Goal: Task Accomplishment & Management: Manage account settings

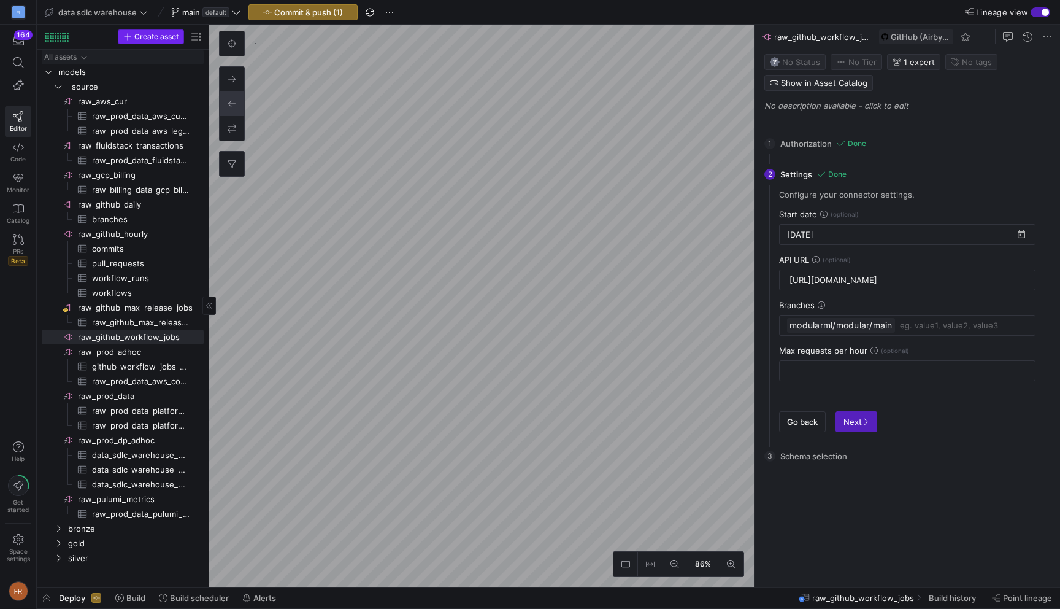
scroll to position [0, 168]
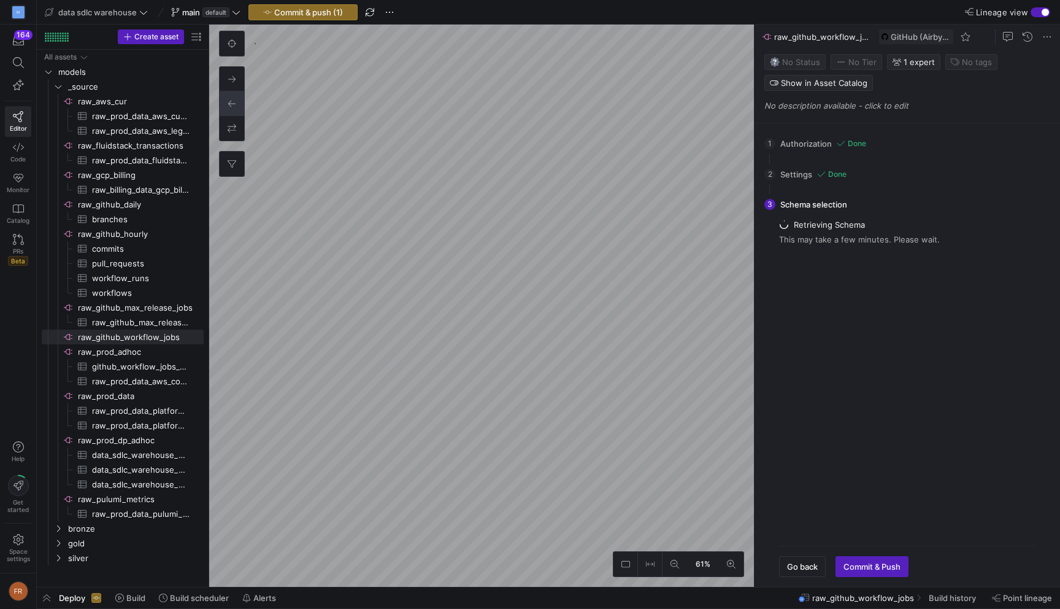
click at [511, 0] on html "M 164 Editor Code Monitor Catalog PRs Beta Help Get started Space settings FR d…" at bounding box center [530, 304] width 1060 height 609
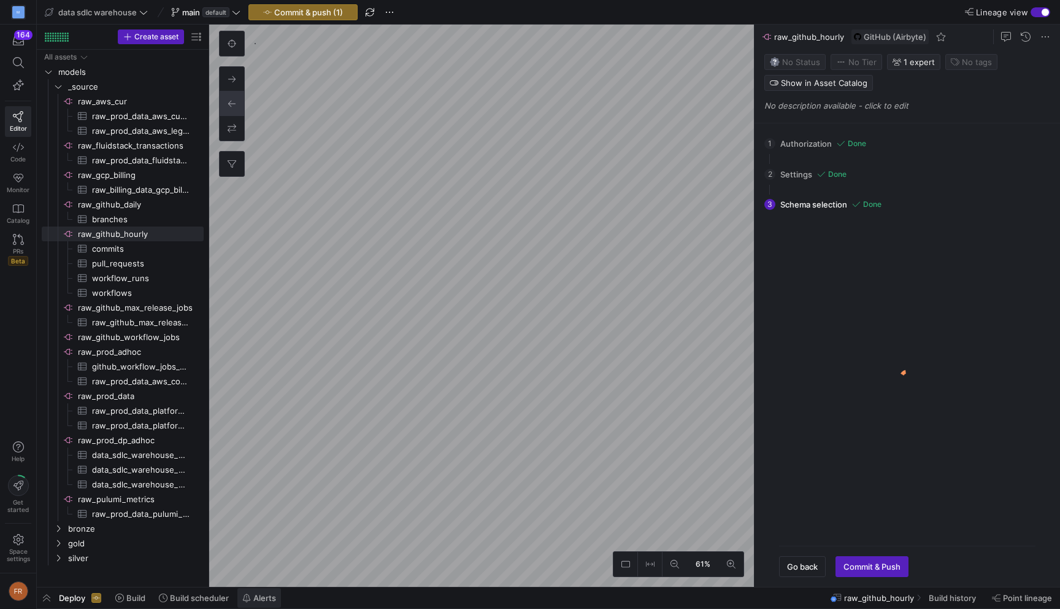
click at [263, 602] on span "Alerts" at bounding box center [264, 598] width 23 height 10
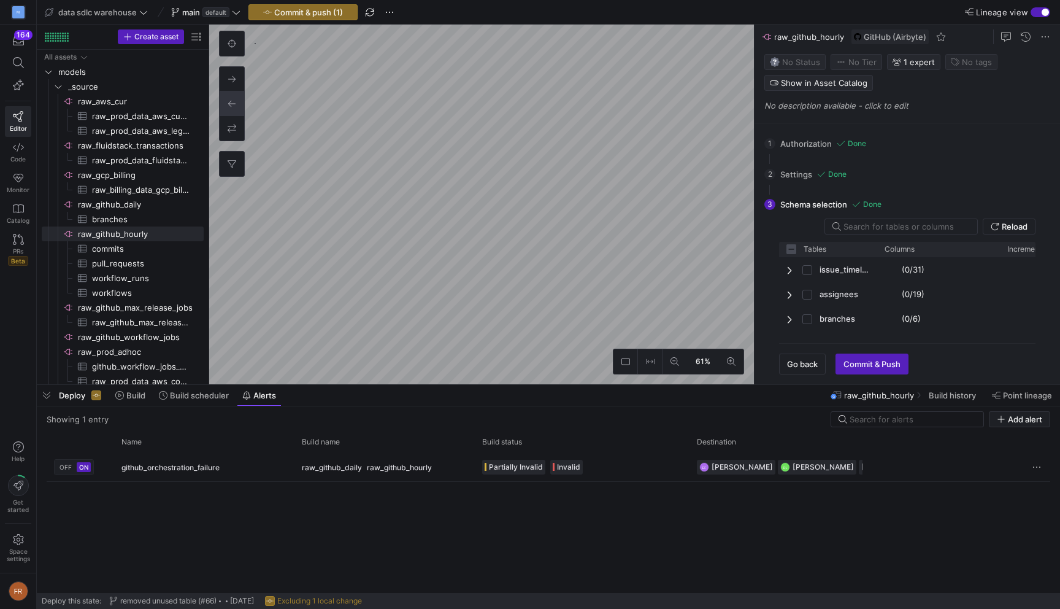
checkbox input "false"
click at [1039, 465] on span "Press SPACE to select this row." at bounding box center [1037, 467] width 12 height 12
click at [590, 523] on div at bounding box center [530, 304] width 1060 height 609
click at [83, 466] on span "ON" at bounding box center [83, 466] width 9 height 7
click at [65, 466] on span "OFF" at bounding box center [66, 466] width 12 height 7
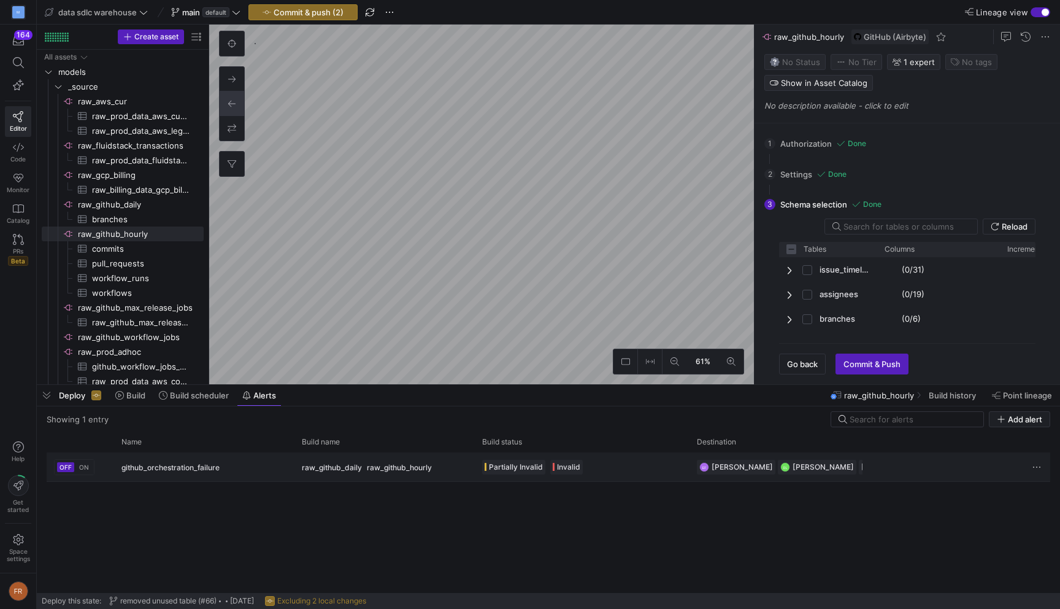
click at [83, 464] on span "ON" at bounding box center [84, 466] width 10 height 7
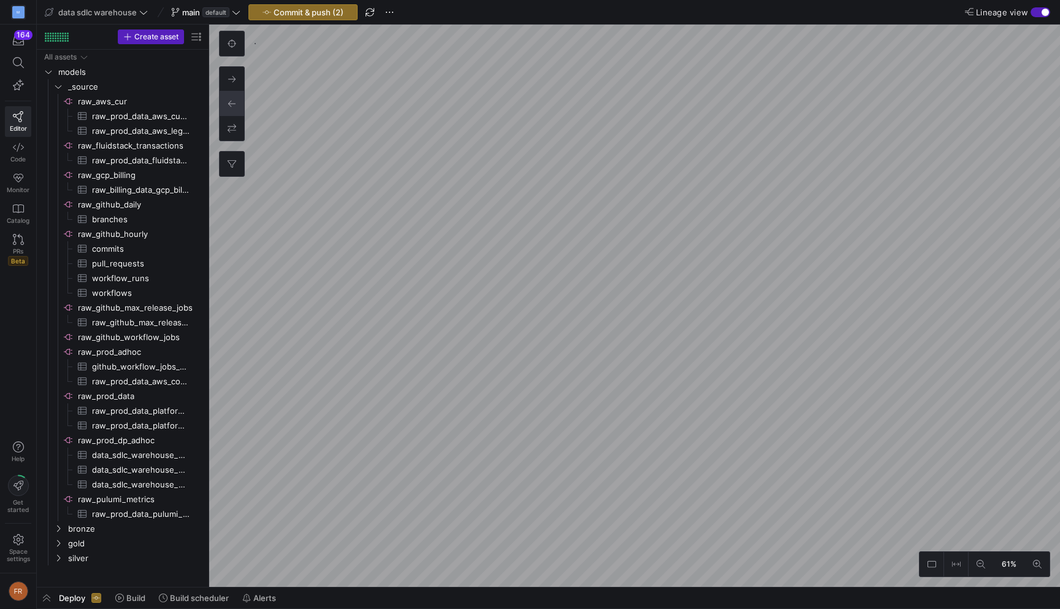
click at [250, 608] on y42-bottom-drawer-toolbar "Deploy Build Build scheduler Alerts" at bounding box center [549, 597] width 1024 height 21
click at [253, 600] on span "Alerts" at bounding box center [259, 598] width 34 height 10
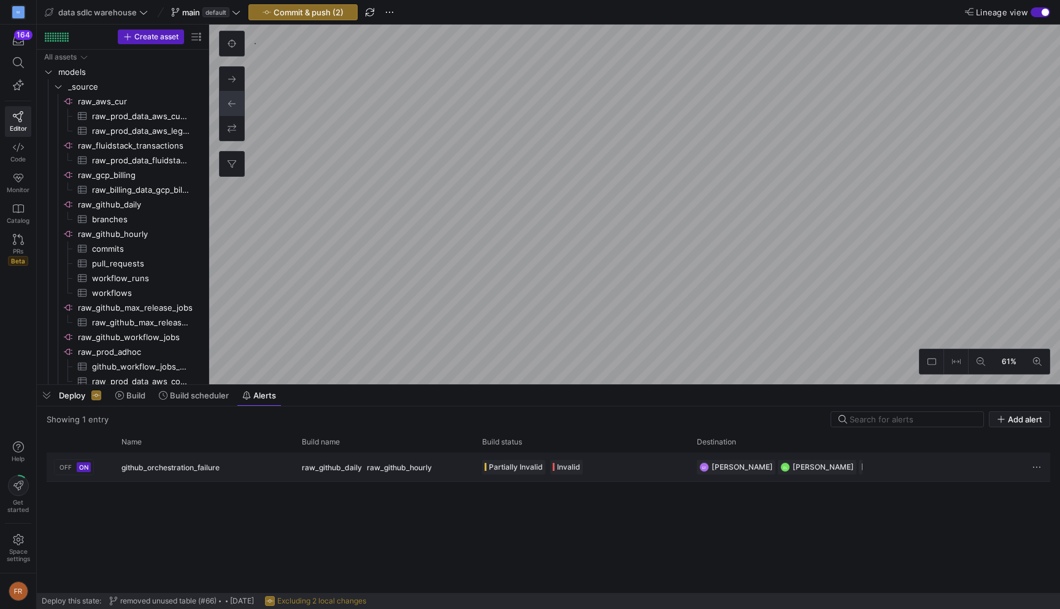
click at [66, 468] on span "OFF" at bounding box center [66, 466] width 12 height 7
click at [83, 467] on span "ON" at bounding box center [84, 466] width 10 height 7
click at [45, 396] on span "button" at bounding box center [47, 395] width 20 height 21
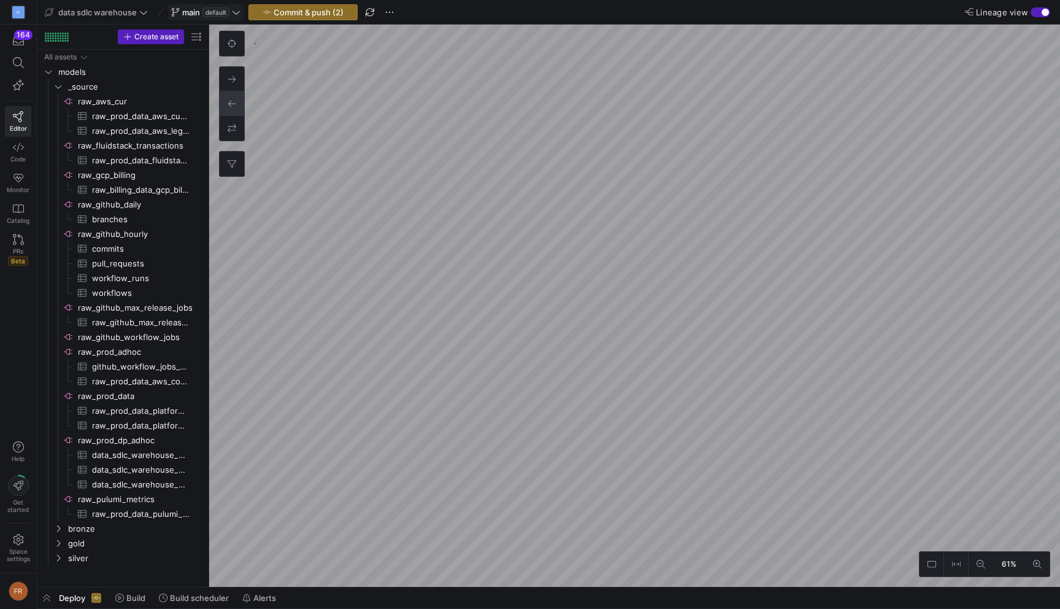
click at [215, 10] on span "default" at bounding box center [216, 12] width 27 height 10
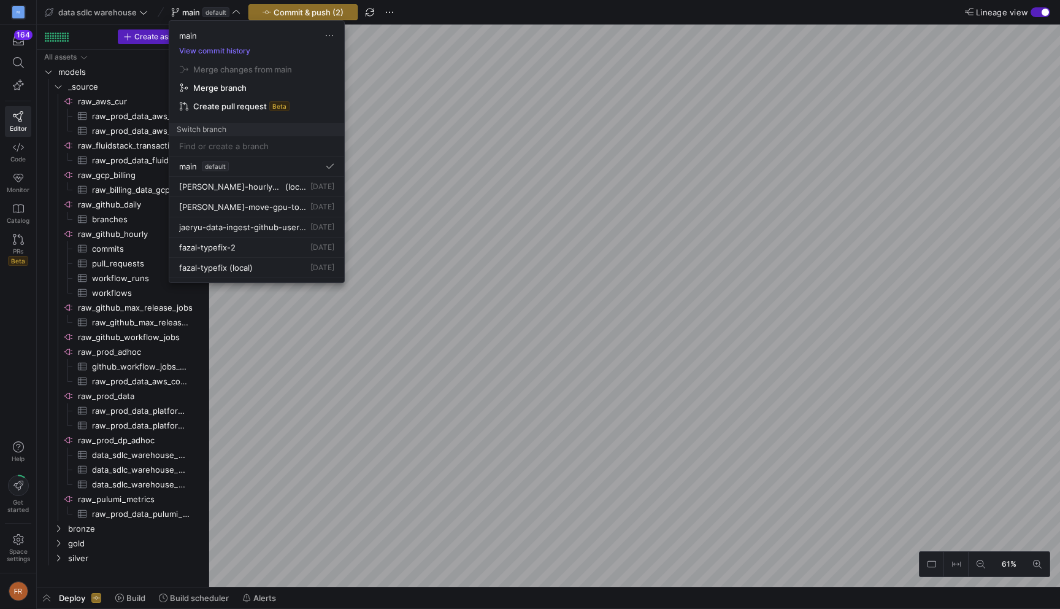
click at [260, 145] on input at bounding box center [256, 146] width 155 height 10
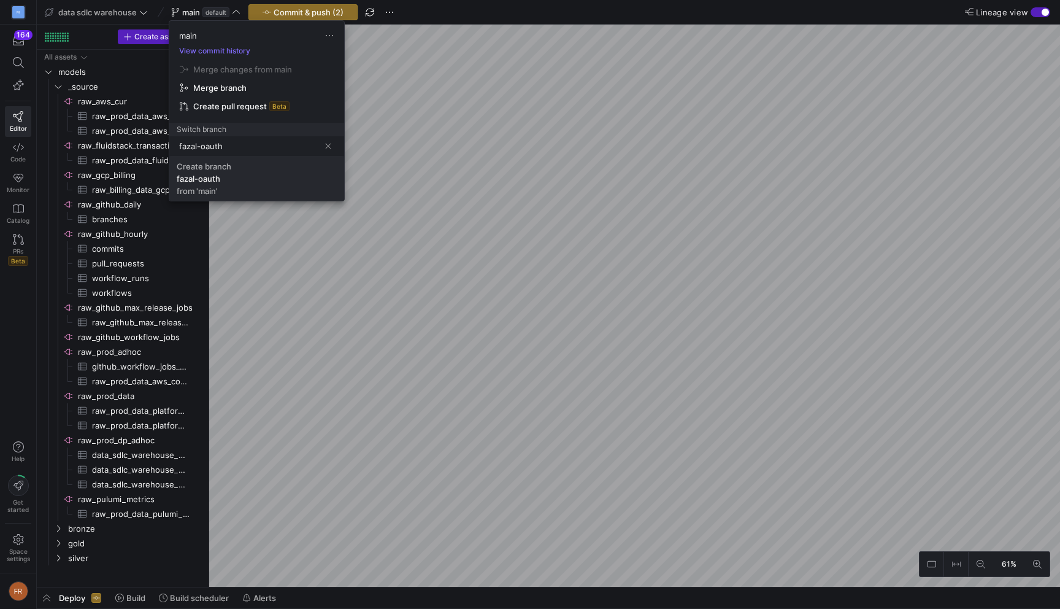
type input "fazal-oauth"
click at [285, 180] on span "Create branch fazal-oauth from 'main'" at bounding box center [257, 178] width 160 height 34
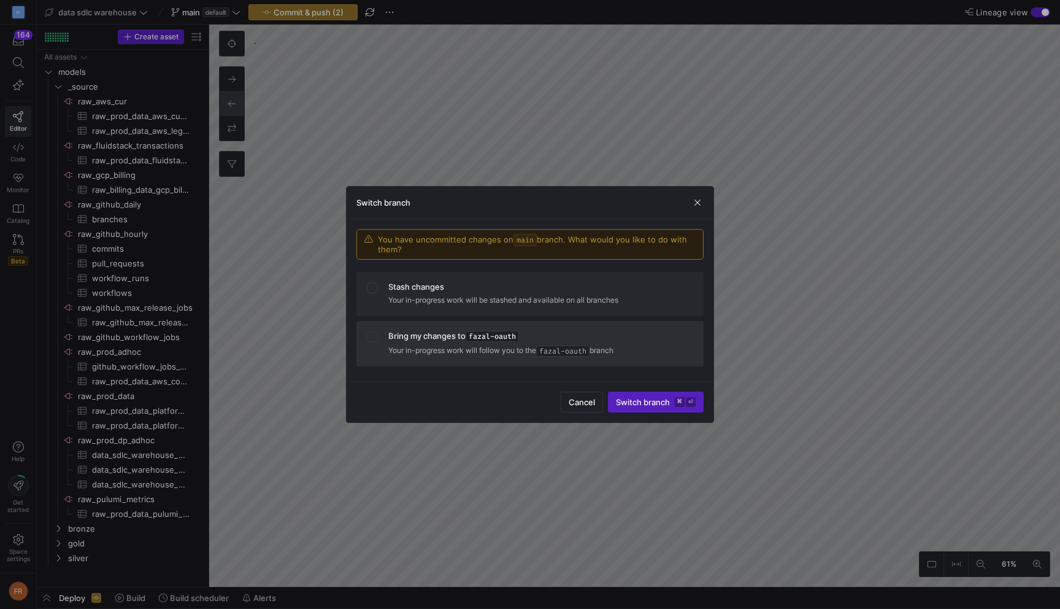
click at [604, 347] on p "Your in-progress work will follow you to the fazal-oauth branch" at bounding box center [541, 350] width 306 height 12
click at [647, 399] on span "Switch branch ⌘ ⏎" at bounding box center [656, 402] width 80 height 10
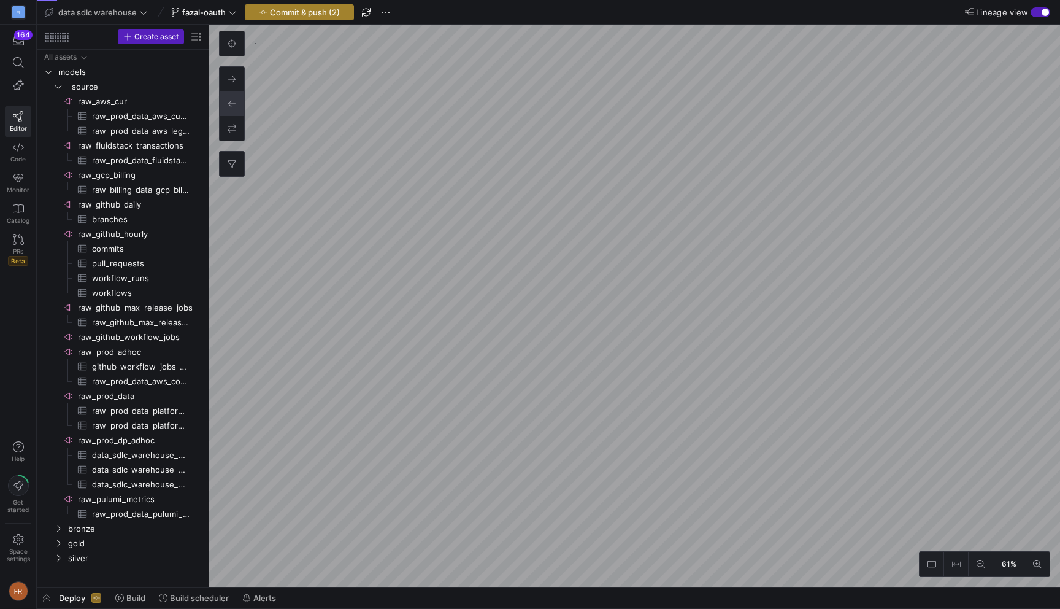
click at [328, 13] on span "Commit & push (2)" at bounding box center [305, 12] width 70 height 10
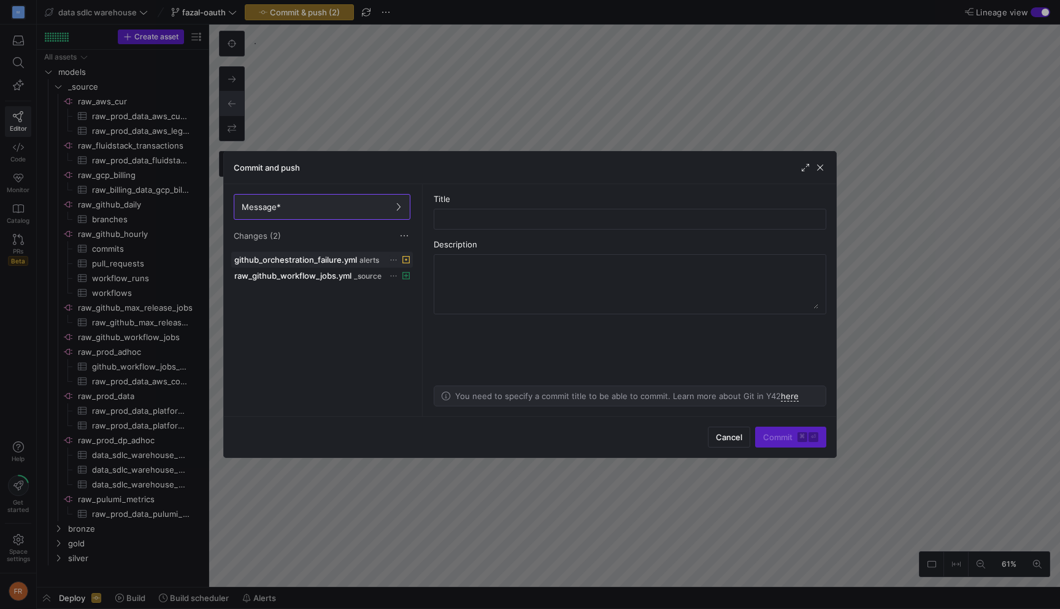
click at [391, 261] on icon at bounding box center [394, 260] width 8 height 8
click at [428, 296] on span "Discard" at bounding box center [439, 295] width 85 height 10
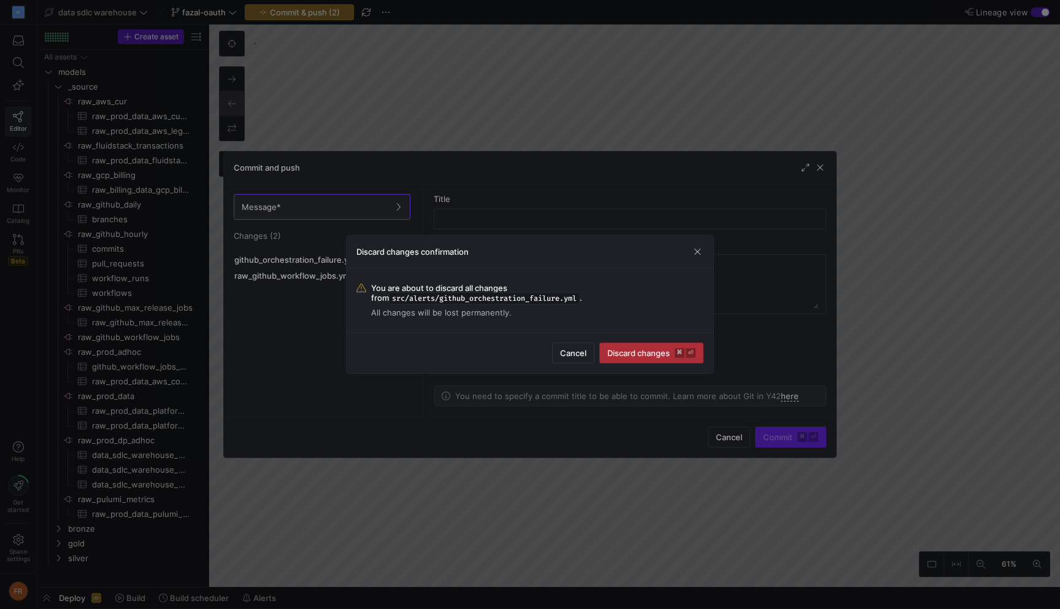
click at [638, 348] on span "Discard changes ⌘ ⏎" at bounding box center [652, 353] width 88 height 10
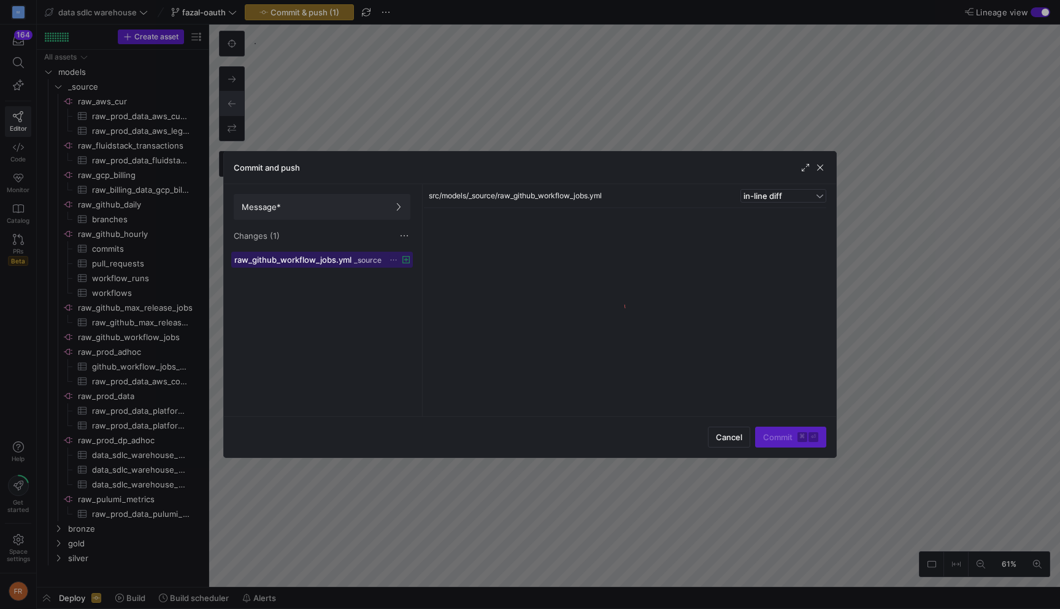
click at [363, 257] on span "_source" at bounding box center [368, 260] width 28 height 9
click at [357, 209] on span "Message*" at bounding box center [322, 207] width 161 height 10
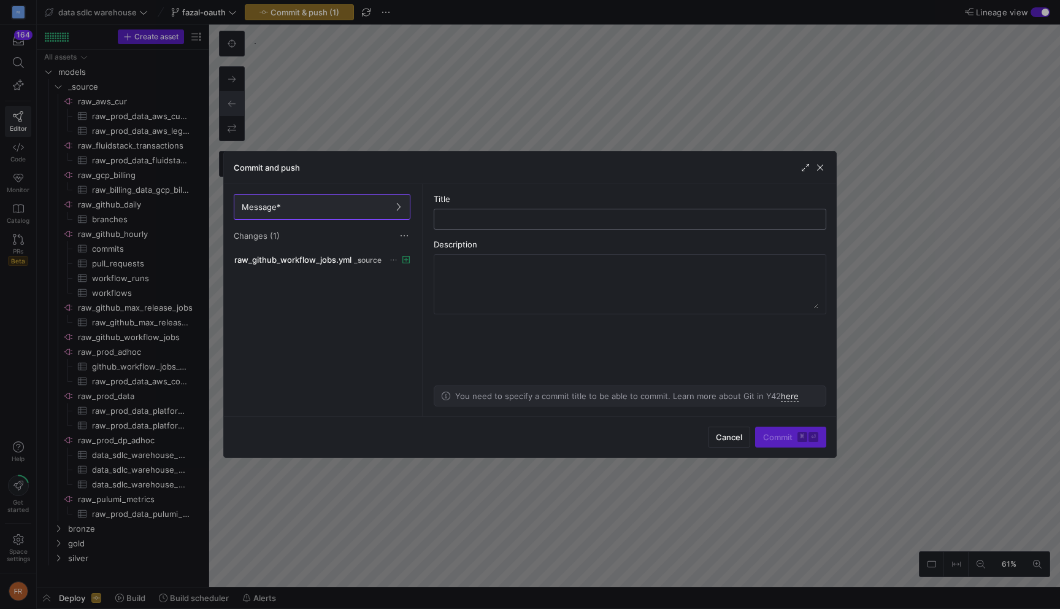
click at [484, 211] on div at bounding box center [630, 219] width 372 height 20
type input "init new connector"
click at [790, 432] on span "Commit ⌘ ⏎" at bounding box center [790, 437] width 55 height 10
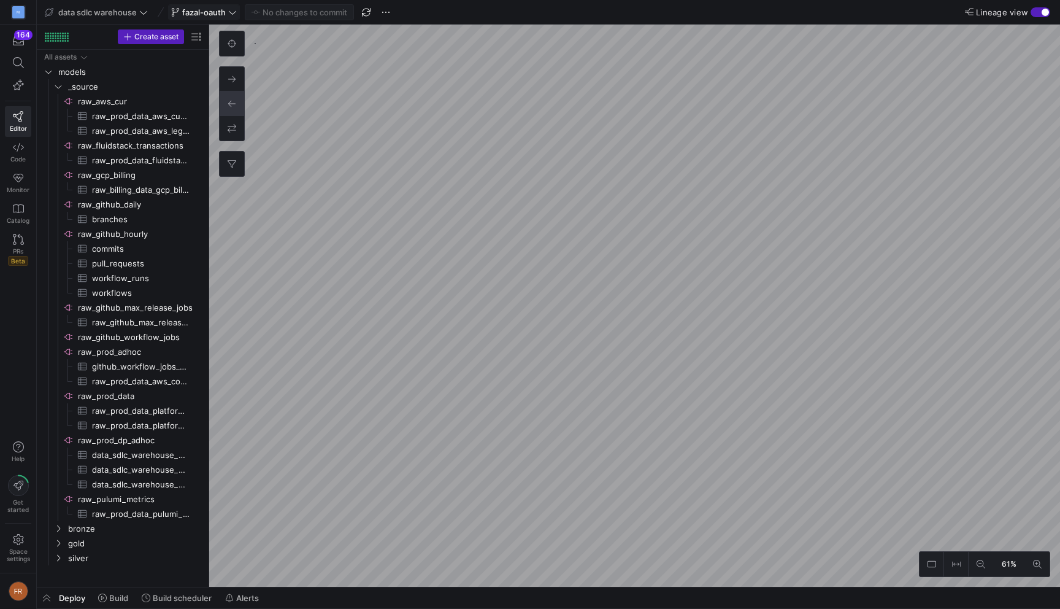
click at [226, 13] on span "fazal-oauth" at bounding box center [204, 12] width 44 height 10
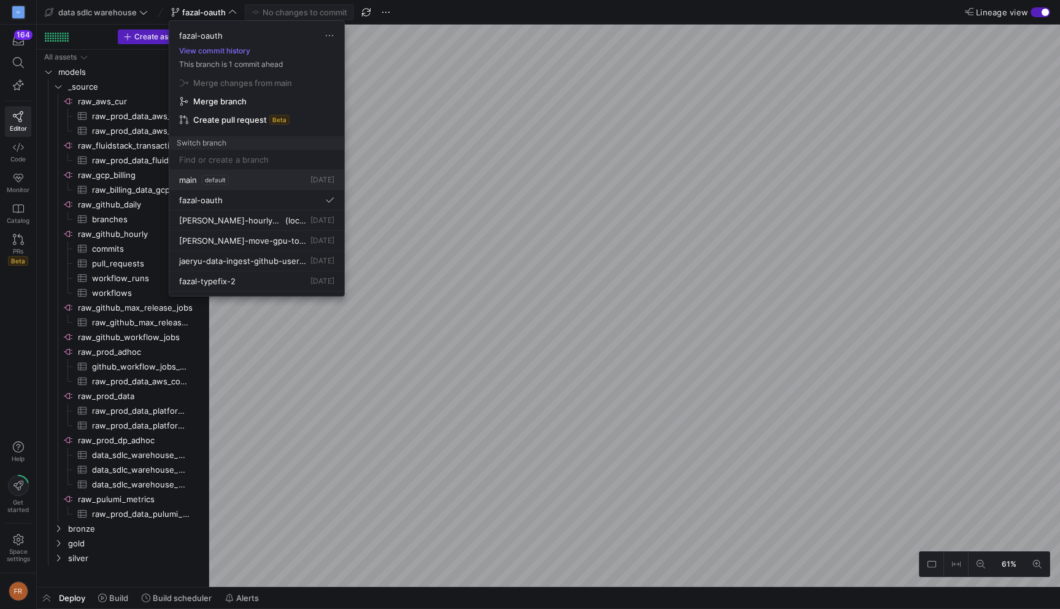
click at [252, 178] on div "main default 3 days ago" at bounding box center [256, 180] width 155 height 10
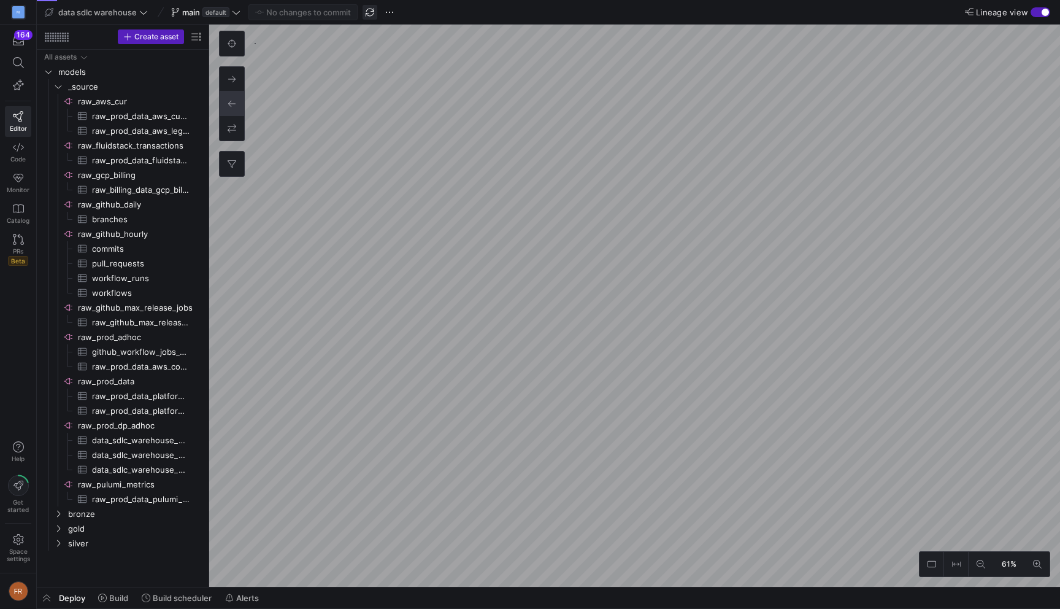
click at [371, 16] on span "button" at bounding box center [370, 12] width 15 height 15
click at [172, 603] on span at bounding box center [177, 598] width 80 height 20
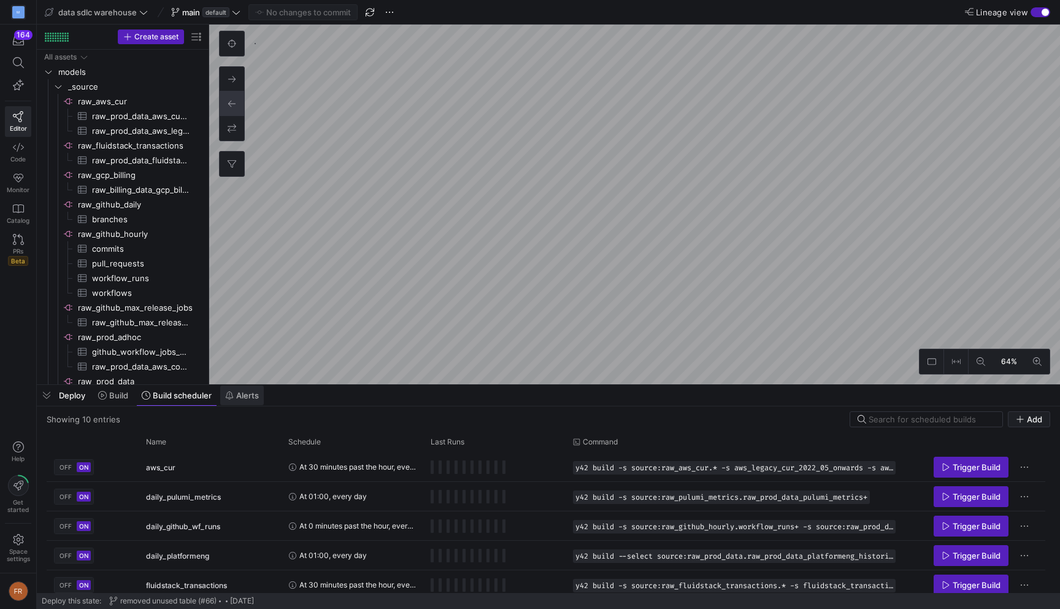
click at [230, 398] on icon at bounding box center [229, 395] width 9 height 9
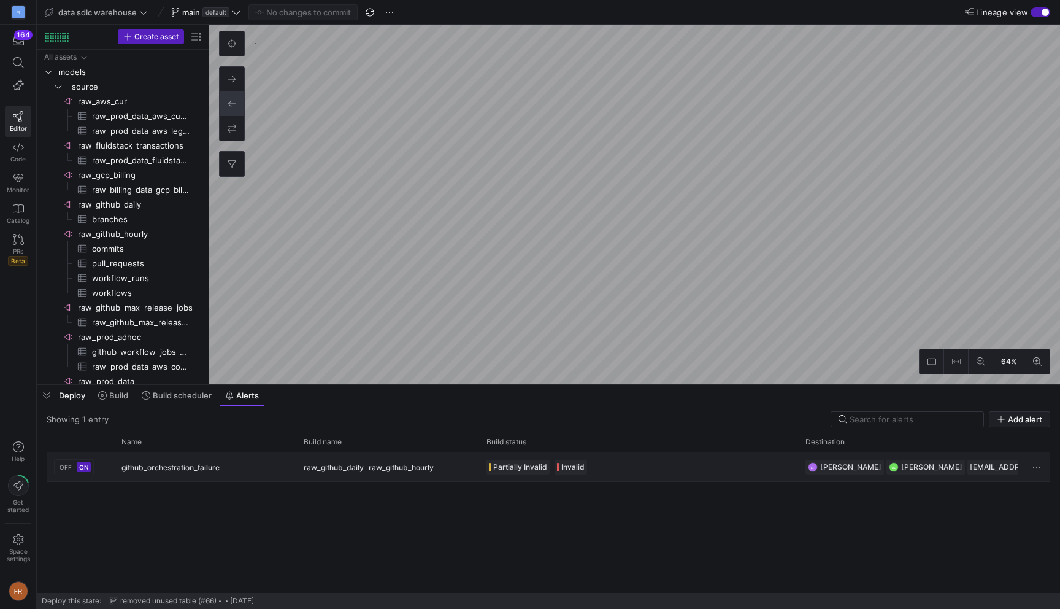
click at [564, 471] on span "Invalid" at bounding box center [573, 467] width 23 height 10
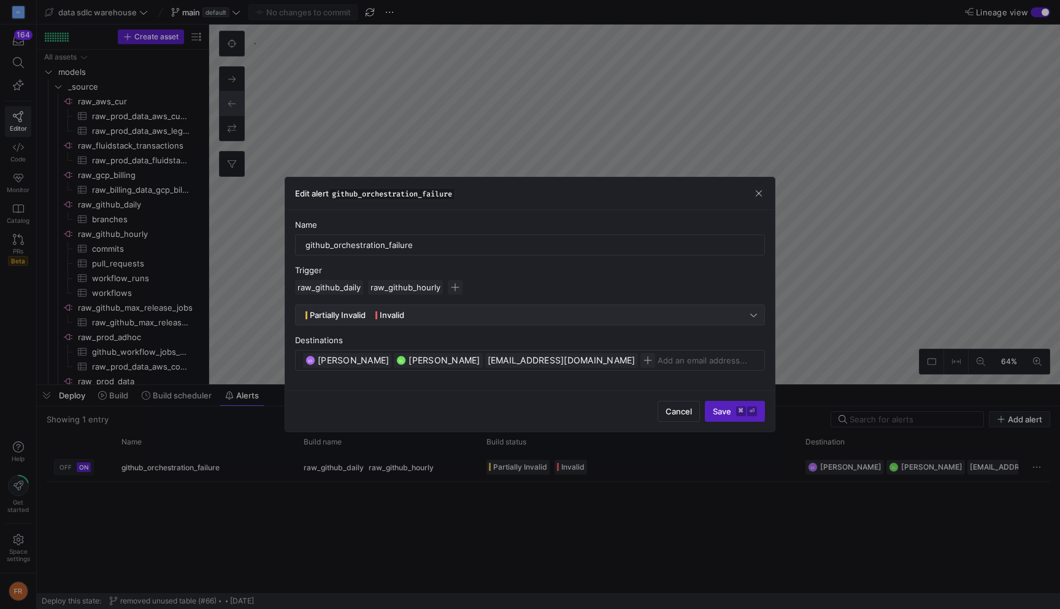
click at [368, 317] on span "Partially Invalid" at bounding box center [335, 314] width 65 height 15
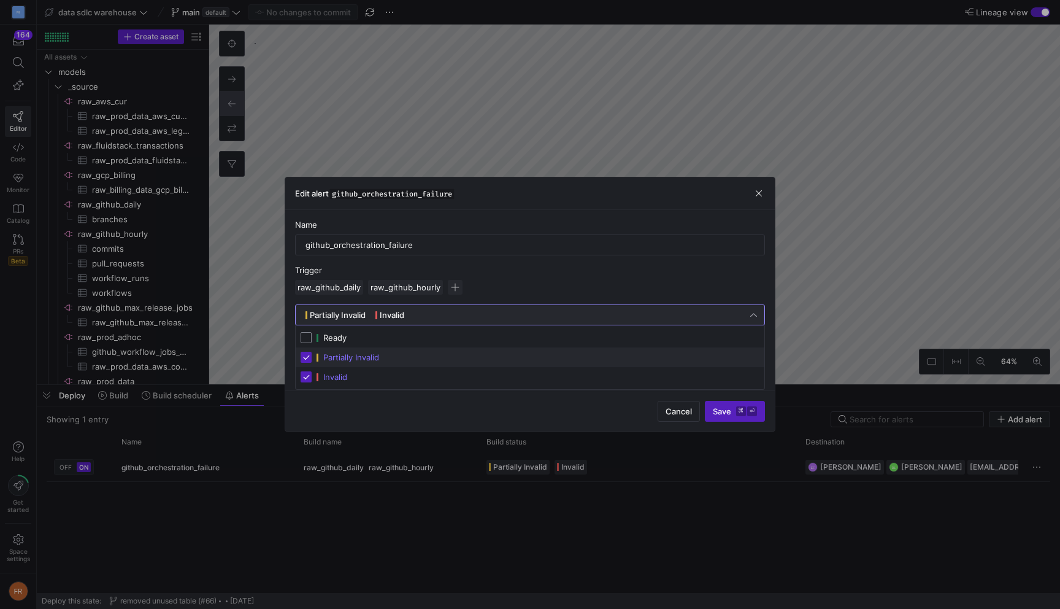
click at [307, 355] on mat-pseudo-checkbox at bounding box center [306, 357] width 11 height 11
click at [722, 415] on div at bounding box center [530, 304] width 1060 height 609
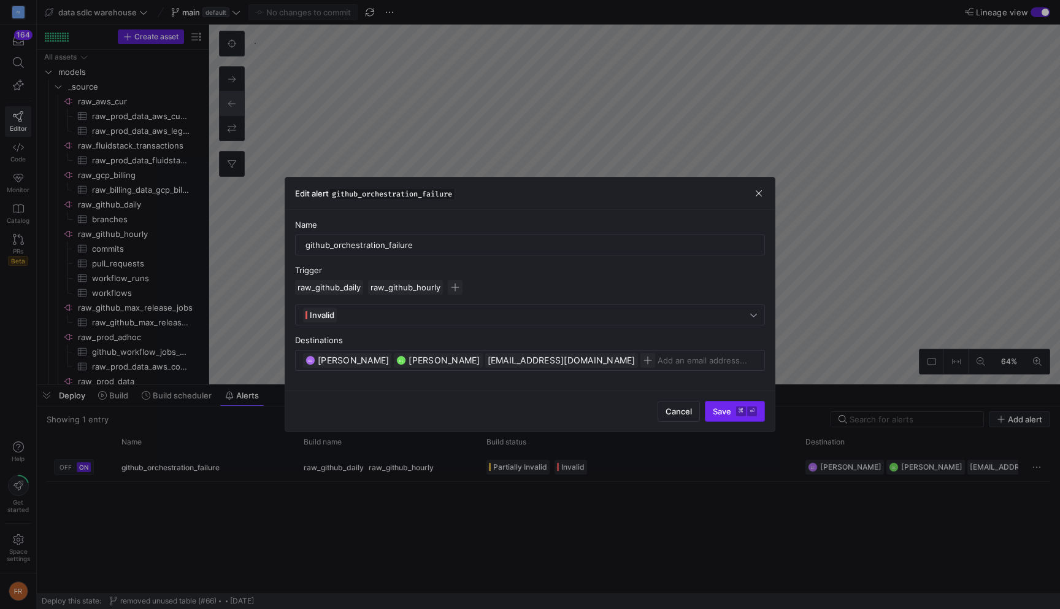
click at [727, 411] on span "Save ⌘ ⏎" at bounding box center [735, 411] width 44 height 10
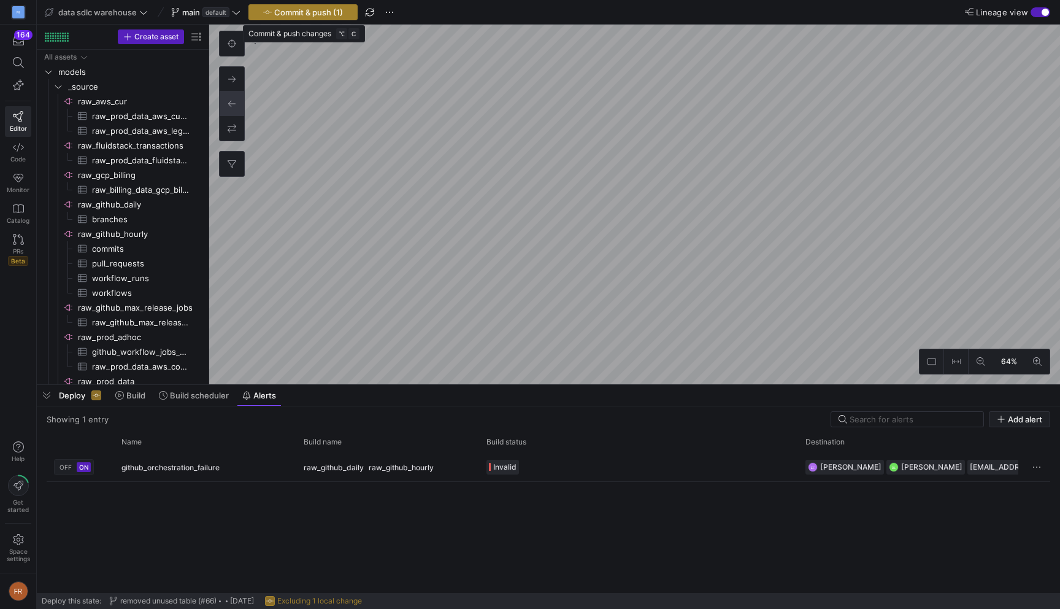
click at [303, 10] on span "Commit & push (1)" at bounding box center [308, 12] width 69 height 10
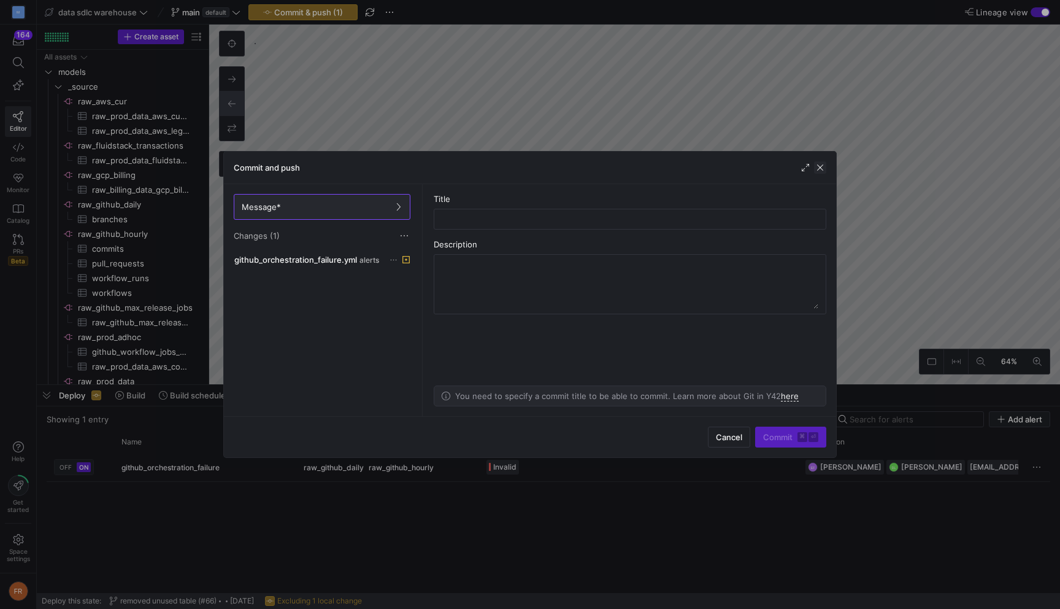
click at [823, 170] on span "button" at bounding box center [820, 167] width 12 height 12
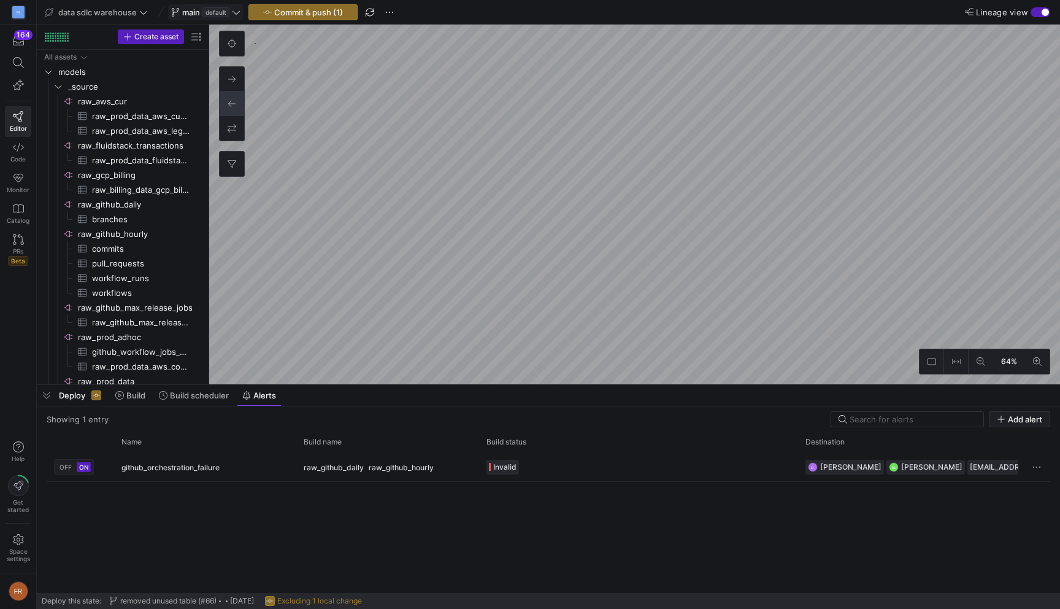
click at [218, 9] on span "default" at bounding box center [216, 12] width 27 height 10
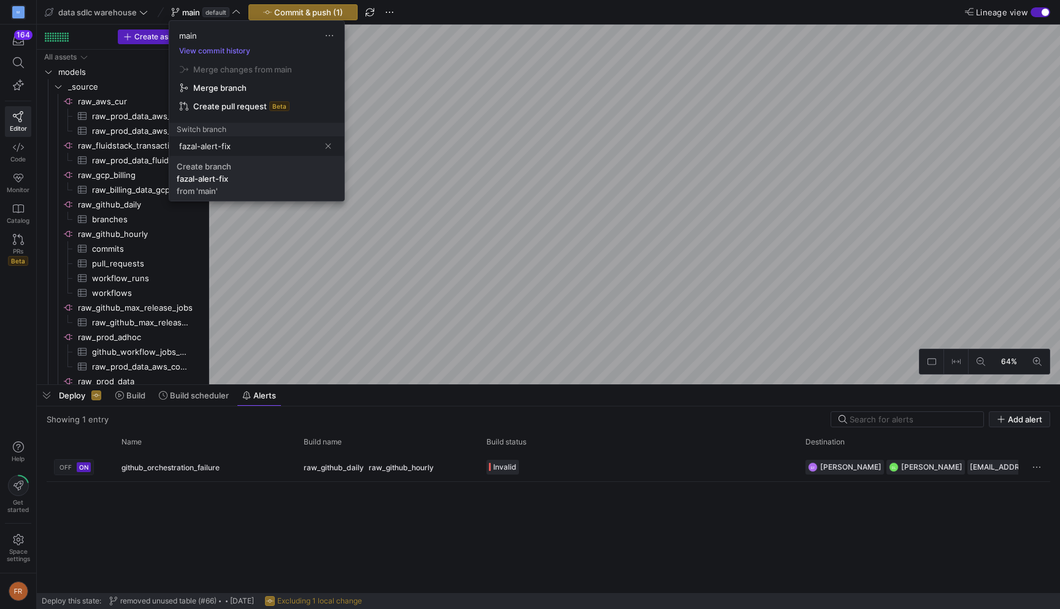
type input "fazal-alert-fix"
click at [251, 183] on span "Create branch fazal-alert-fix from 'main'" at bounding box center [257, 178] width 160 height 34
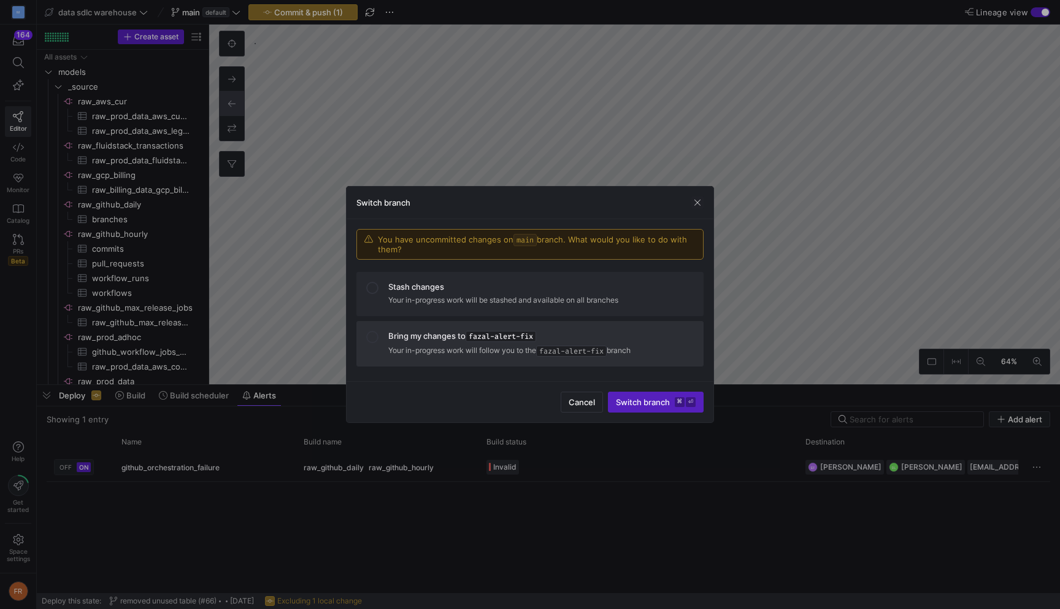
click at [576, 352] on span "fazal-alert-fix" at bounding box center [571, 351] width 71 height 11
click at [664, 405] on span "Switch branch ⌘ ⏎" at bounding box center [656, 402] width 80 height 10
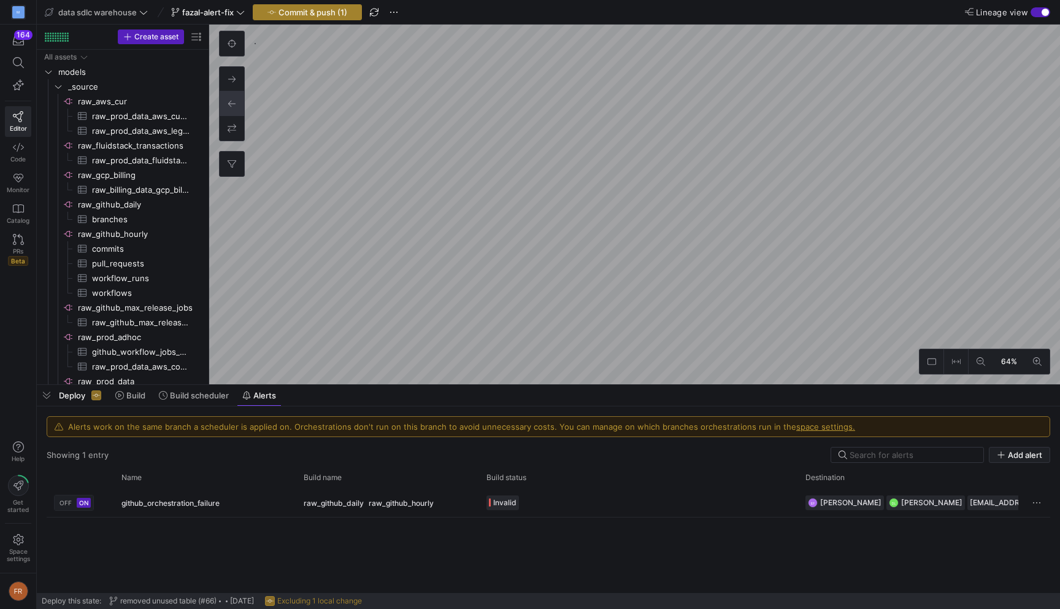
click at [331, 14] on span "Commit & push (1)" at bounding box center [313, 12] width 69 height 10
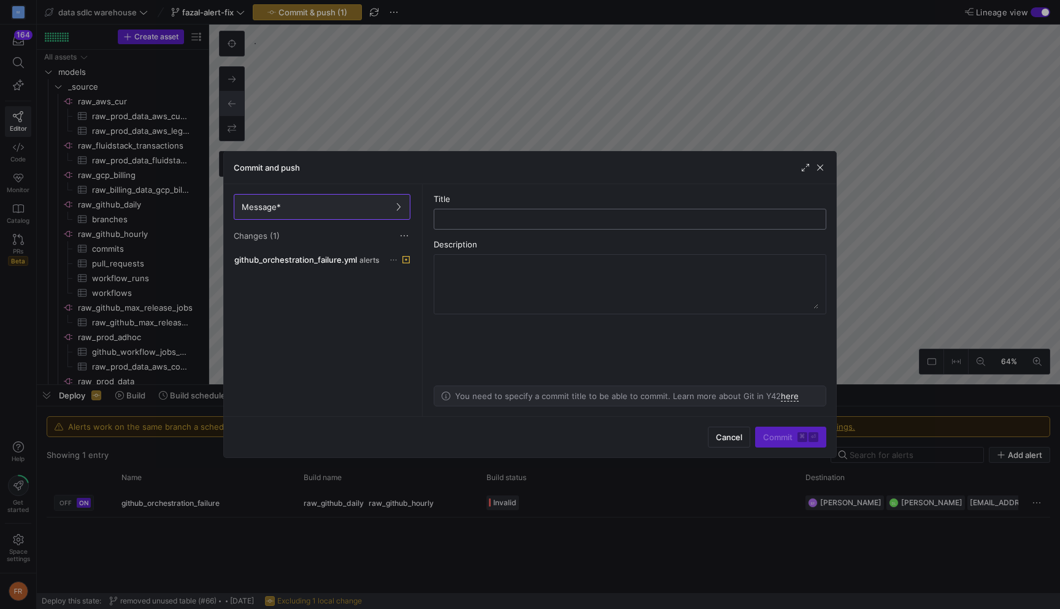
click at [476, 223] on input "text" at bounding box center [630, 219] width 372 height 10
type input "re"
type input "Change alert to only Invalid"
click at [779, 436] on span "Commit ⌘ ⏎" at bounding box center [790, 437] width 55 height 10
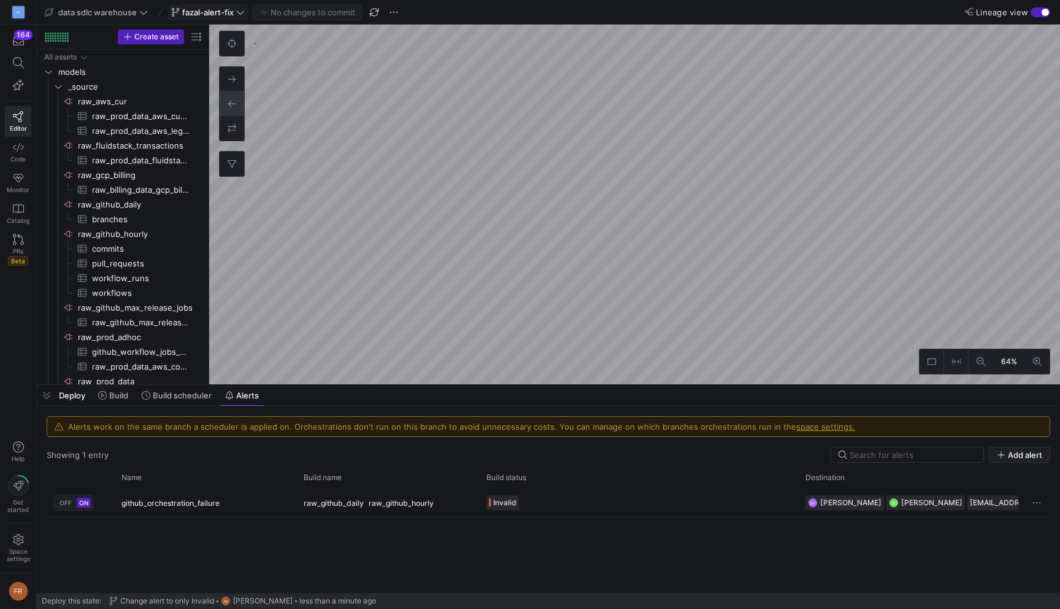
click at [221, 13] on span "fazal-alert-fix" at bounding box center [208, 12] width 52 height 10
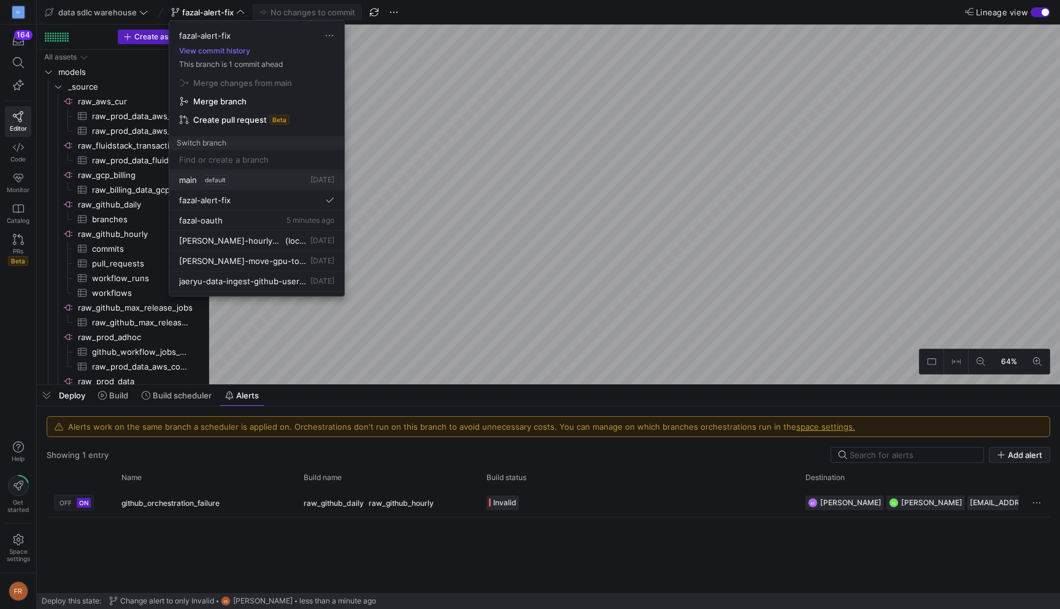
click at [255, 175] on div "main default 3 days ago" at bounding box center [256, 180] width 155 height 10
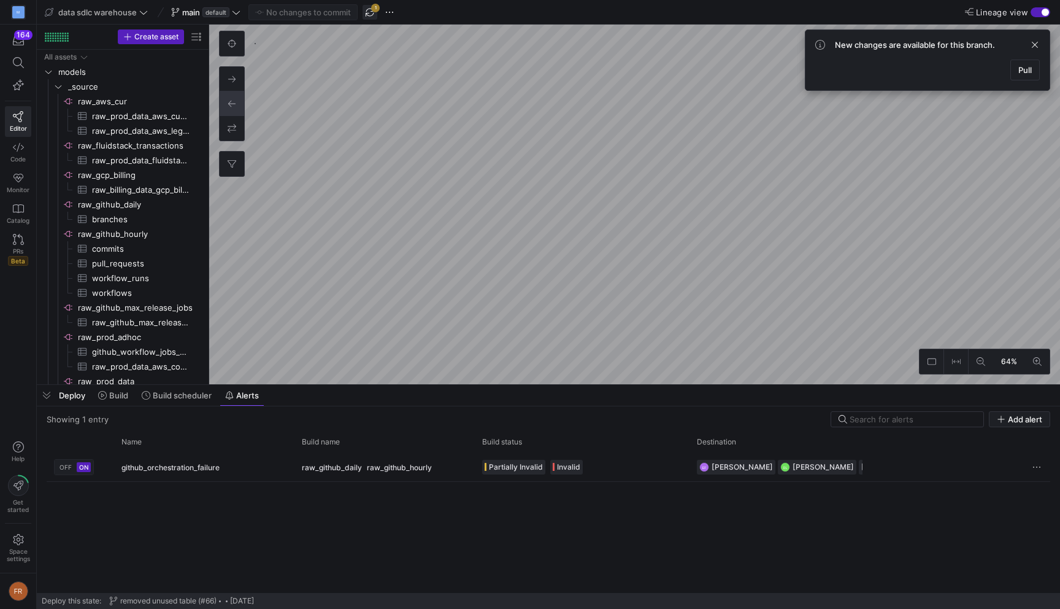
click at [372, 15] on span "button" at bounding box center [370, 12] width 15 height 15
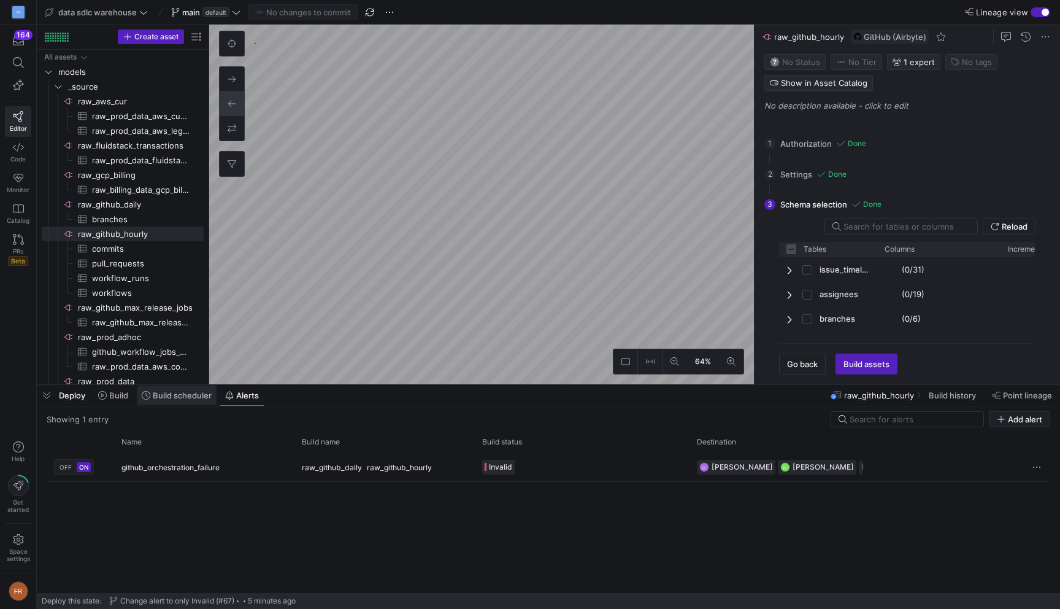
checkbox input "false"
click at [182, 392] on span "Build scheduler" at bounding box center [182, 395] width 59 height 10
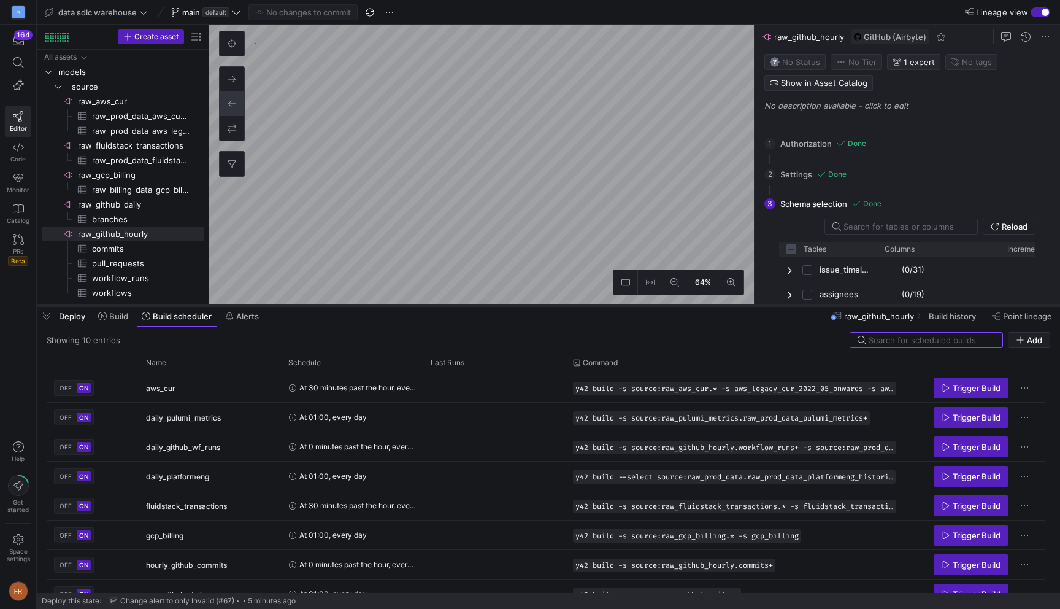
drag, startPoint x: 415, startPoint y: 384, endPoint x: 423, endPoint y: 260, distance: 124.3
click at [423, 303] on div at bounding box center [549, 305] width 1024 height 5
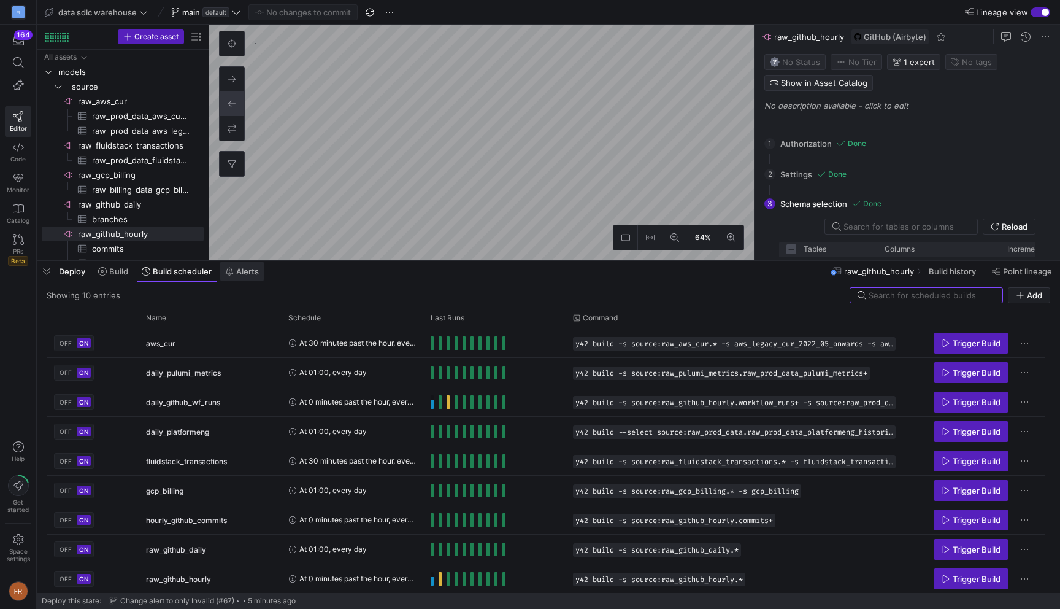
click at [249, 268] on span "Alerts" at bounding box center [247, 271] width 23 height 10
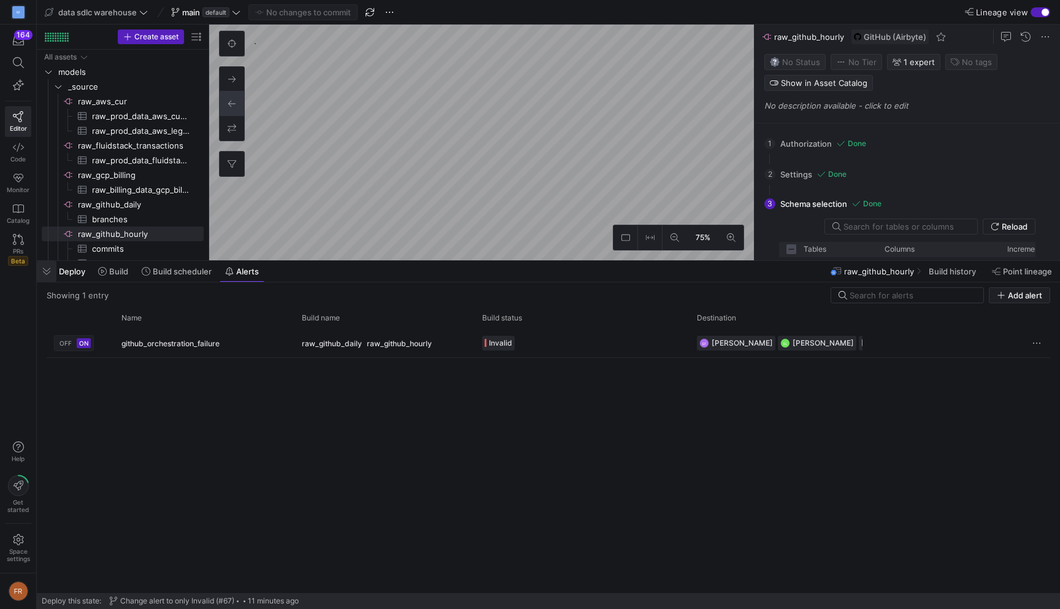
click at [44, 272] on span "button" at bounding box center [47, 271] width 20 height 21
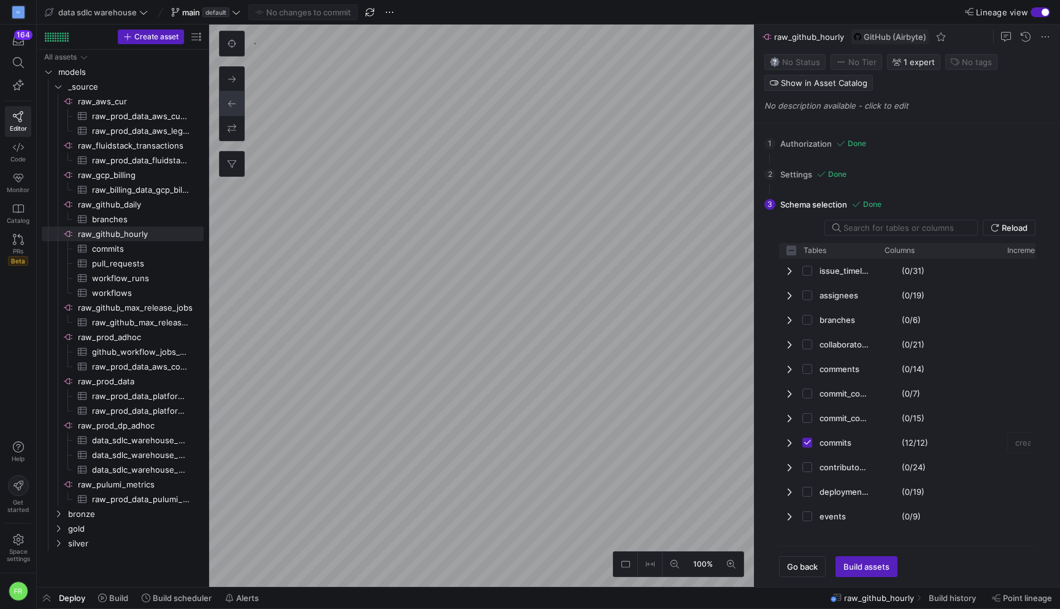
checkbox input "false"
